Goal: Book appointment/travel/reservation

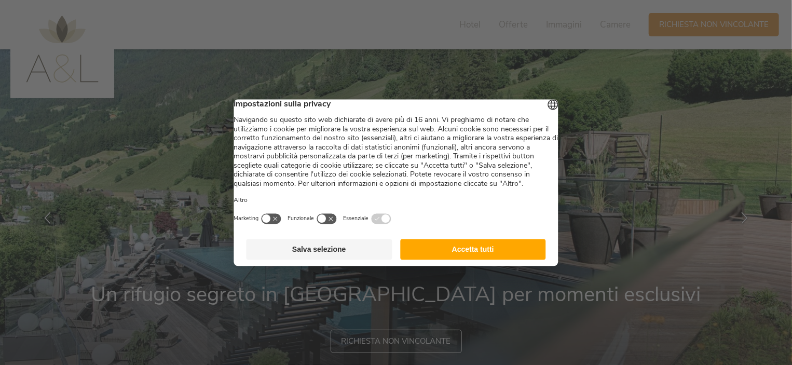
drag, startPoint x: 485, startPoint y: 247, endPoint x: 483, endPoint y: 261, distance: 14.6
click at [485, 251] on footer "Salva selezione Accetta tutti" at bounding box center [396, 248] width 324 height 33
click at [483, 259] on button "Accetta tutti" at bounding box center [473, 249] width 146 height 21
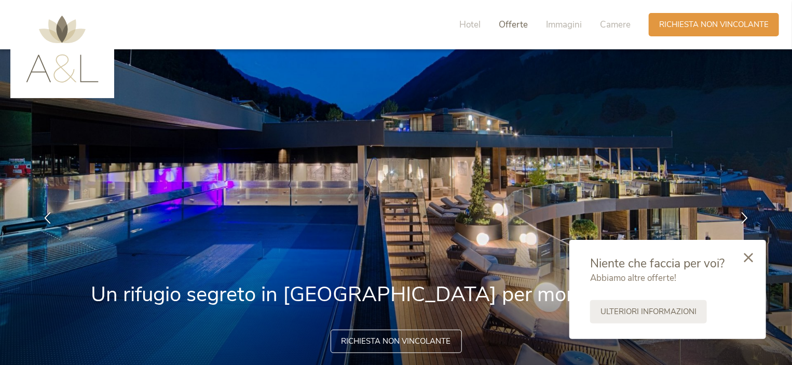
click at [507, 25] on span "Offerte" at bounding box center [512, 25] width 29 height 12
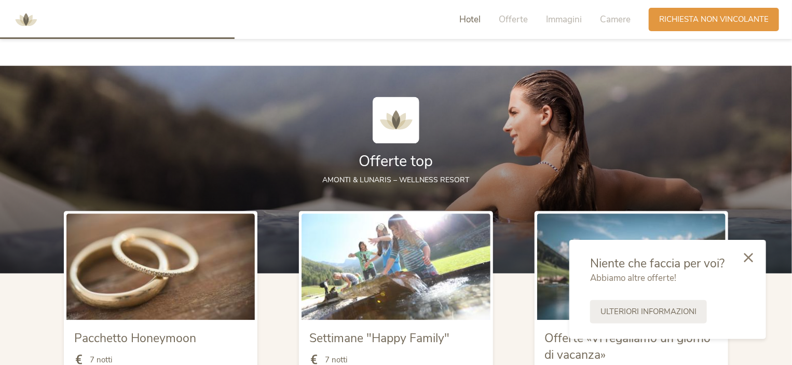
scroll to position [1038, 0]
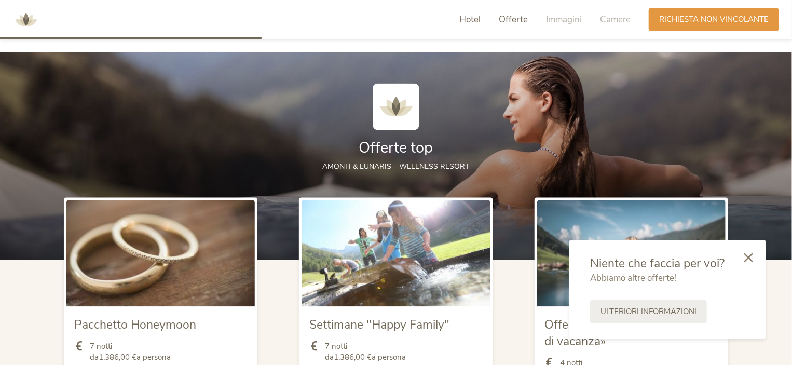
click at [470, 19] on span "Hotel" at bounding box center [469, 19] width 21 height 12
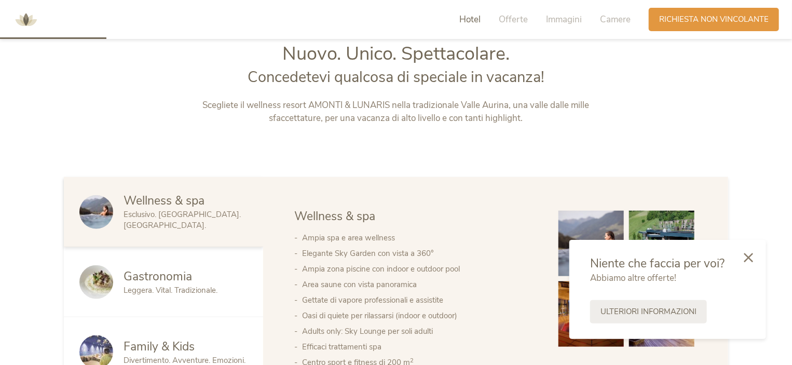
scroll to position [422, 0]
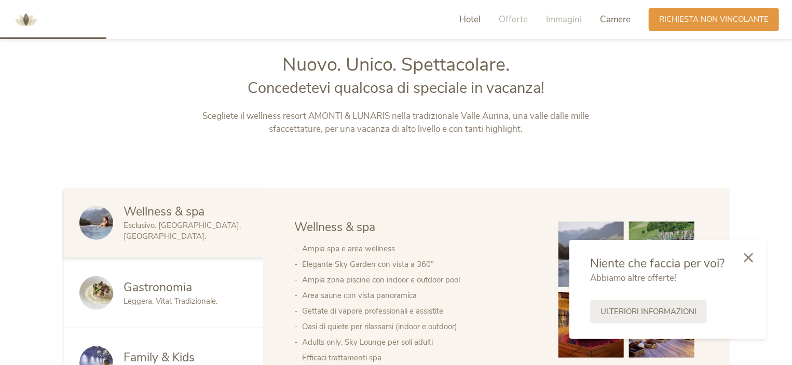
click at [625, 18] on span "Camere" at bounding box center [615, 19] width 31 height 12
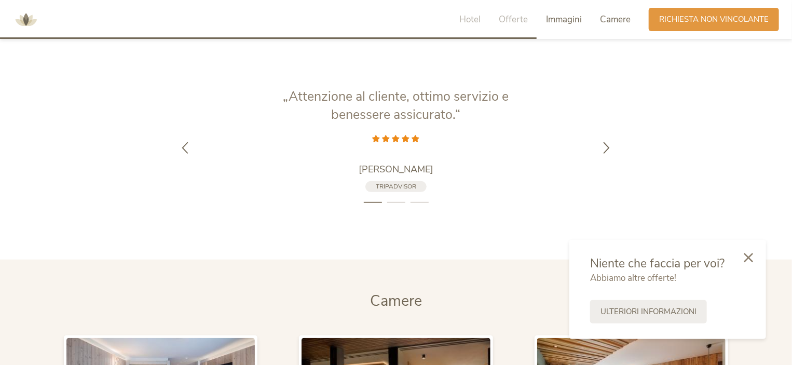
scroll to position [2378, 0]
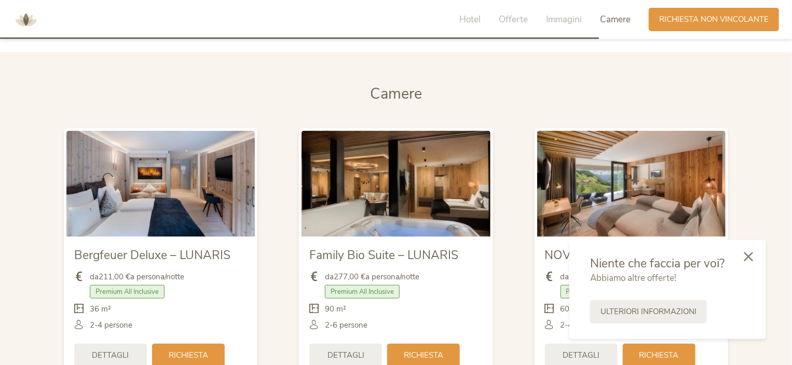
click at [751, 254] on icon at bounding box center [747, 256] width 9 height 9
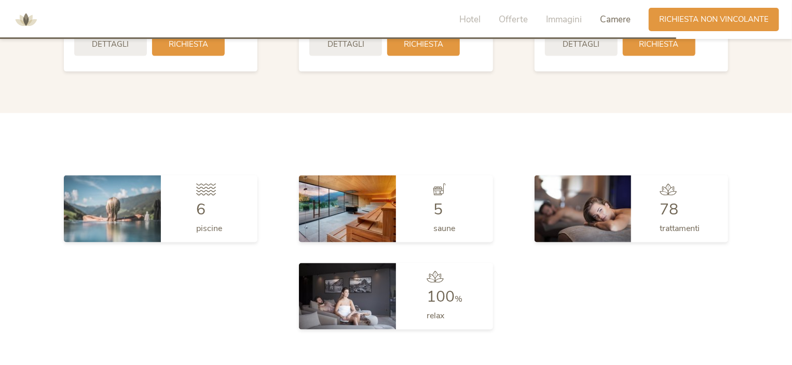
scroll to position [2689, 0]
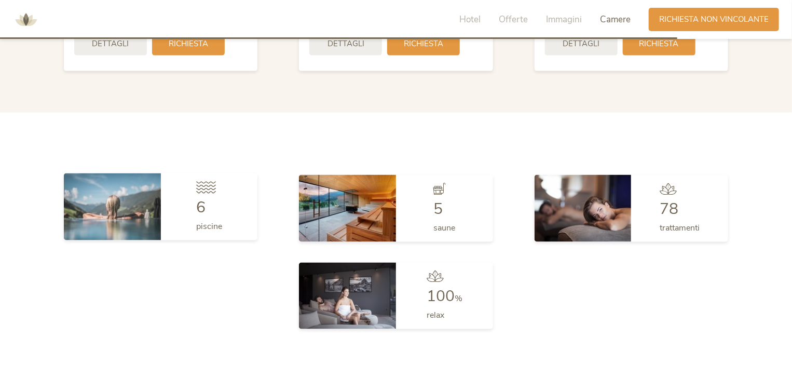
click at [151, 206] on img at bounding box center [112, 206] width 97 height 66
click at [200, 196] on div "6 piscine" at bounding box center [209, 206] width 97 height 66
click at [201, 197] on span "6" at bounding box center [200, 207] width 9 height 21
click at [192, 222] on div "6 piscine" at bounding box center [209, 206] width 97 height 66
click at [115, 219] on img at bounding box center [112, 206] width 97 height 66
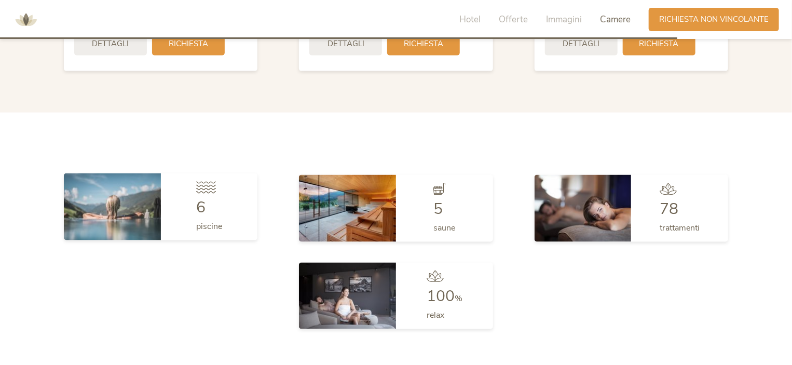
click at [124, 188] on img at bounding box center [112, 206] width 97 height 66
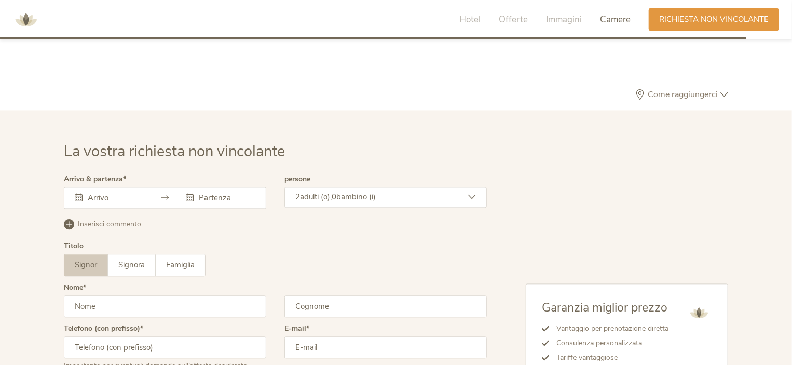
scroll to position [3052, 0]
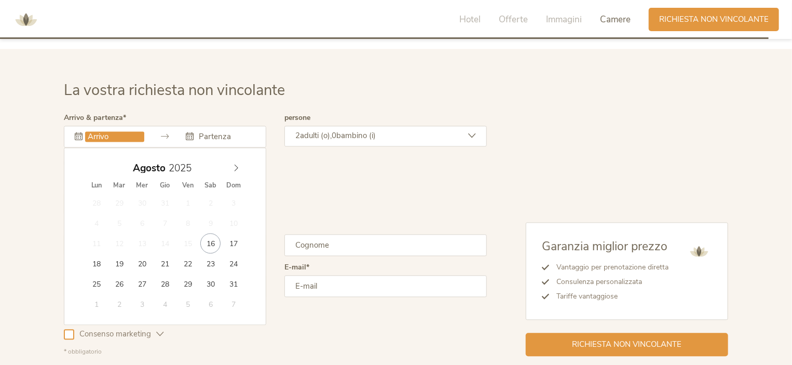
click at [96, 131] on input "text" at bounding box center [114, 136] width 59 height 10
click at [232, 167] on icon at bounding box center [235, 167] width 7 height 7
click at [237, 164] on icon at bounding box center [235, 167] width 7 height 7
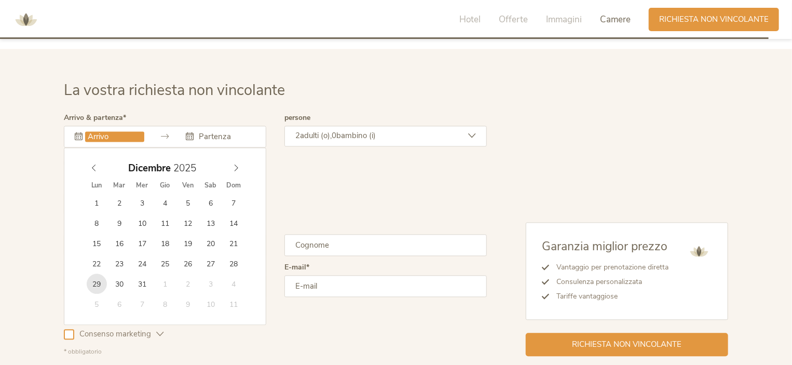
type input "[DATE]"
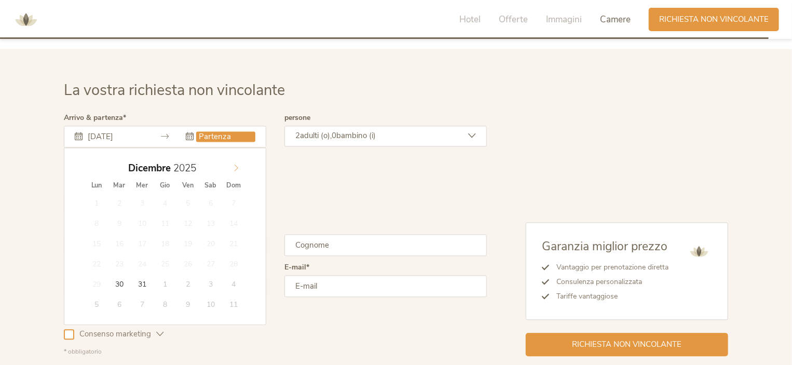
type input "2026"
click at [231, 165] on span at bounding box center [236, 165] width 18 height 15
type input "[DATE]"
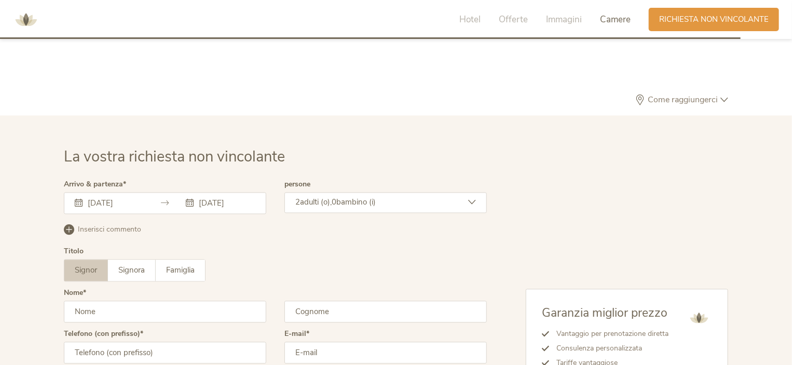
scroll to position [3041, 0]
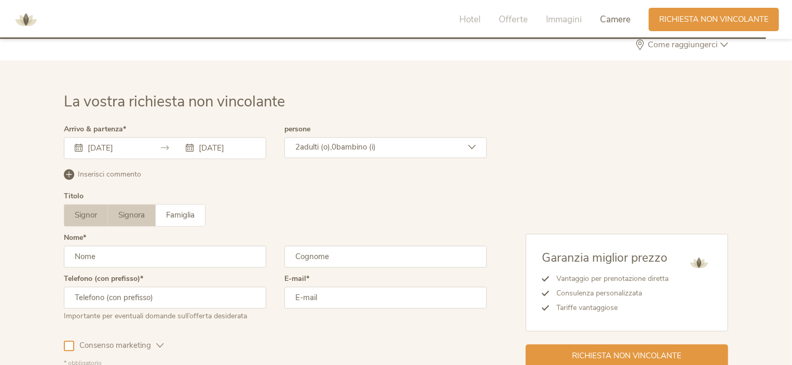
click at [124, 213] on span "Signora" at bounding box center [131, 215] width 26 height 10
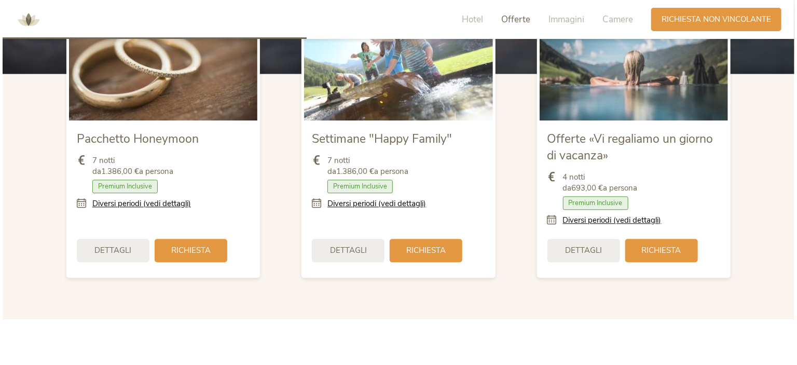
scroll to position [1226, 0]
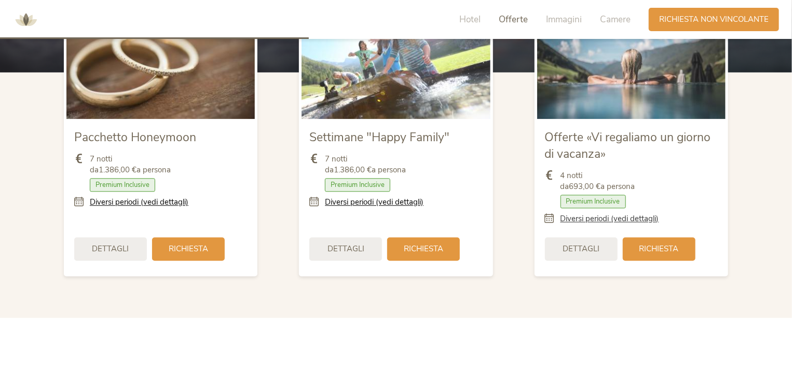
click at [600, 218] on link "Diversi periodi (vedi dettagli)" at bounding box center [609, 218] width 99 height 11
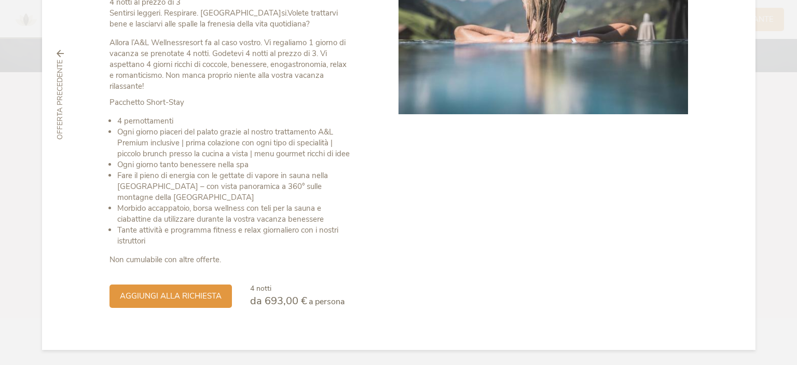
scroll to position [0, 0]
